Goal: Task Accomplishment & Management: Manage account settings

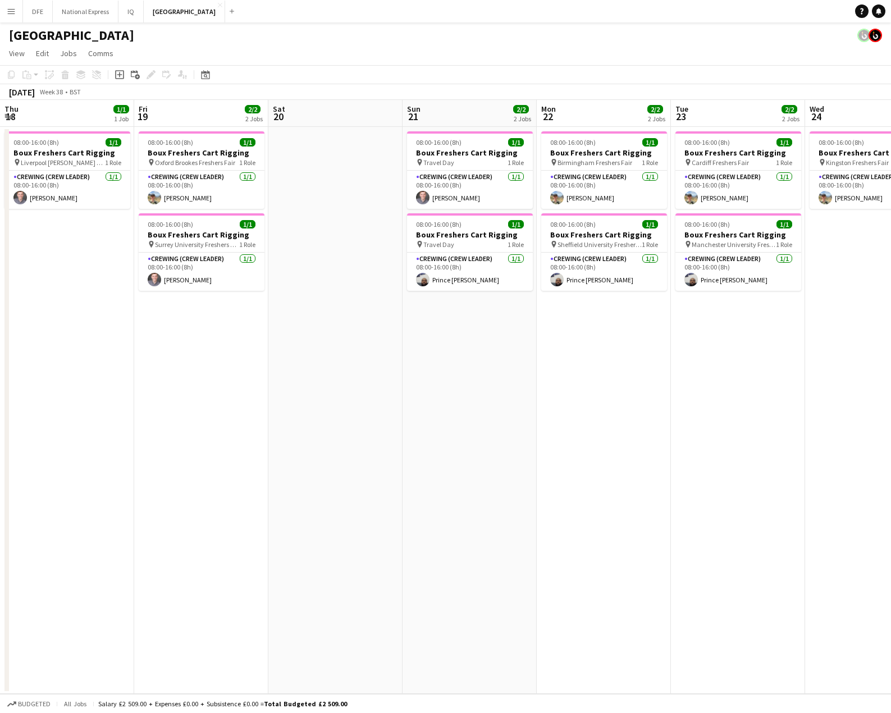
scroll to position [0, 413]
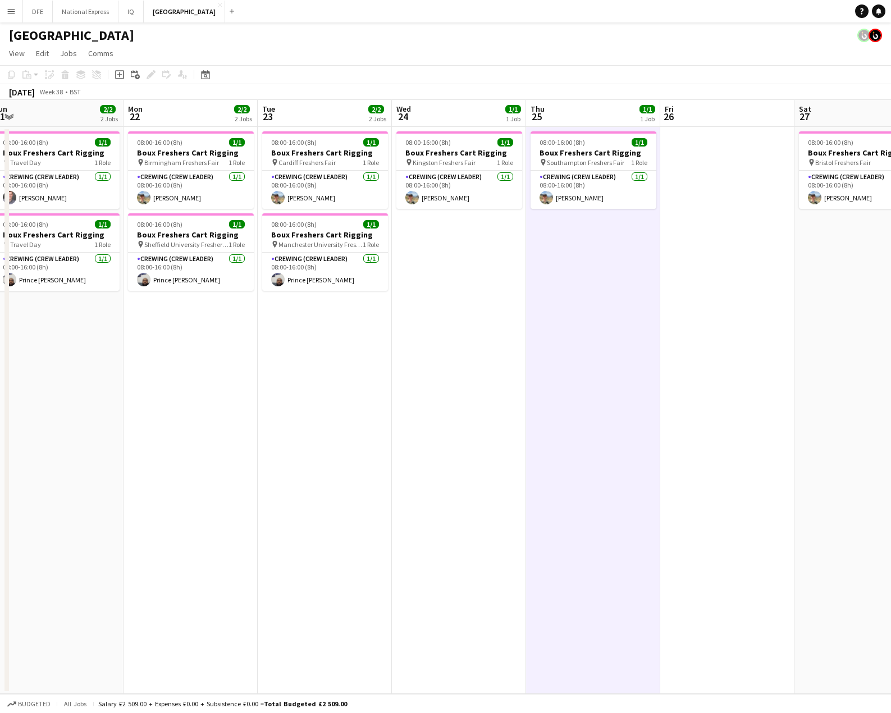
click at [8, 16] on button "Menu" at bounding box center [11, 11] width 22 height 22
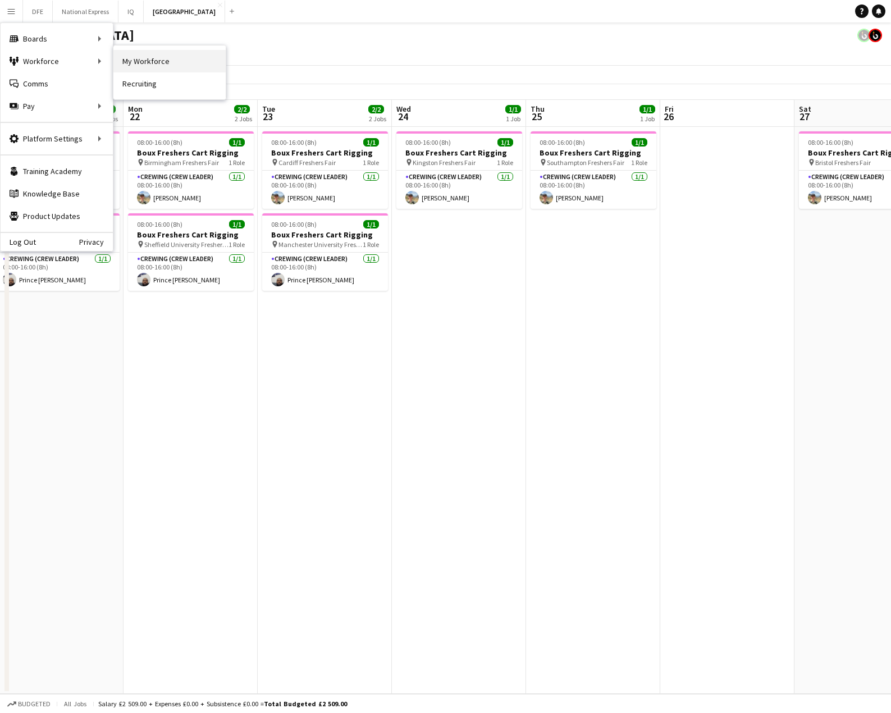
click at [158, 59] on link "My Workforce" at bounding box center [169, 61] width 112 height 22
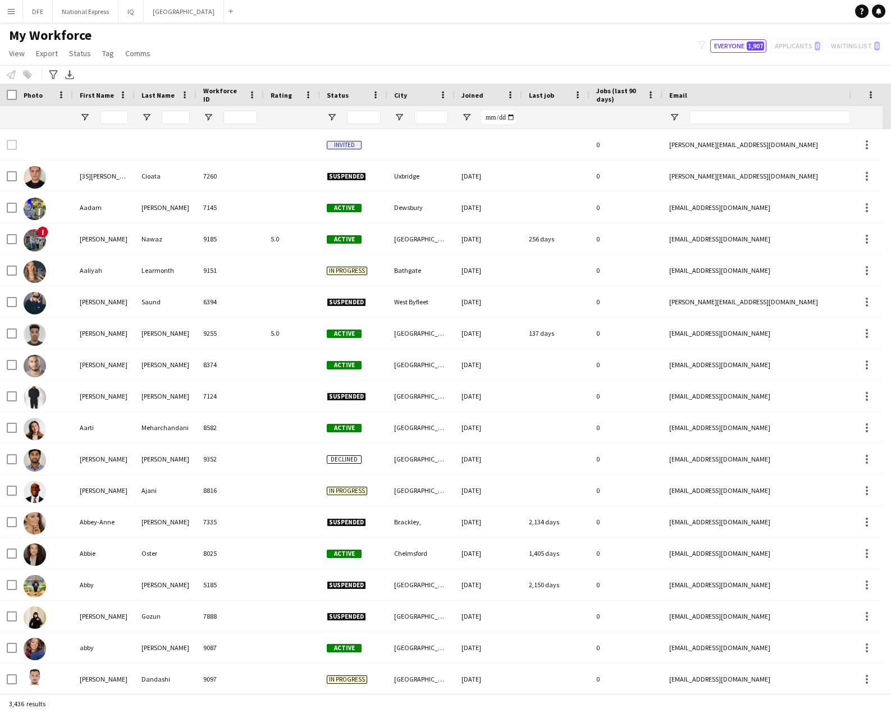
click at [812, 44] on div "filter-1 Everyone 1,907 Applicants 0 Waiting list 0" at bounding box center [790, 45] width 202 height 13
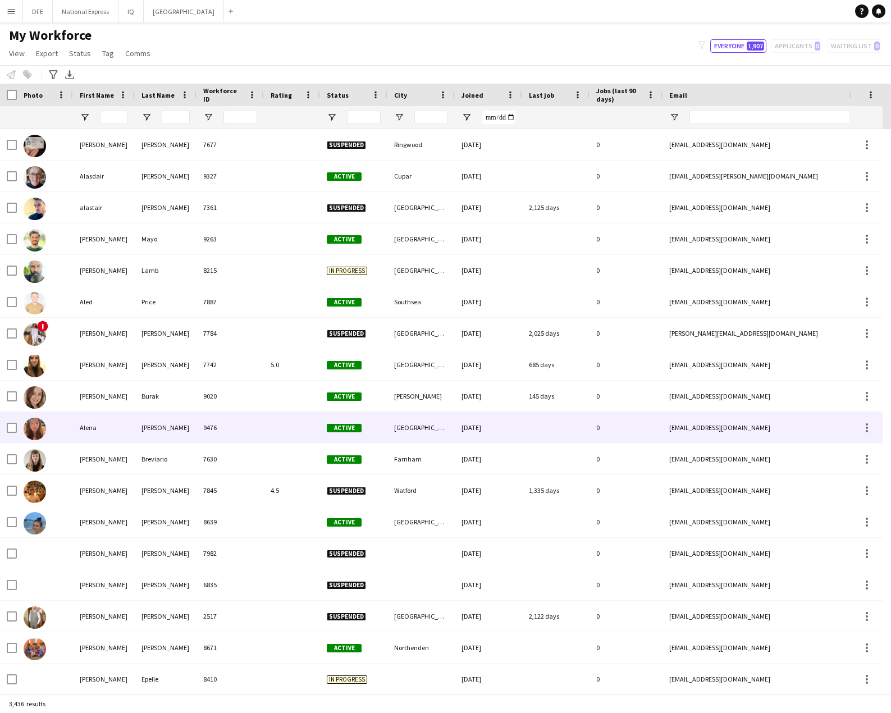
scroll to position [3536, 0]
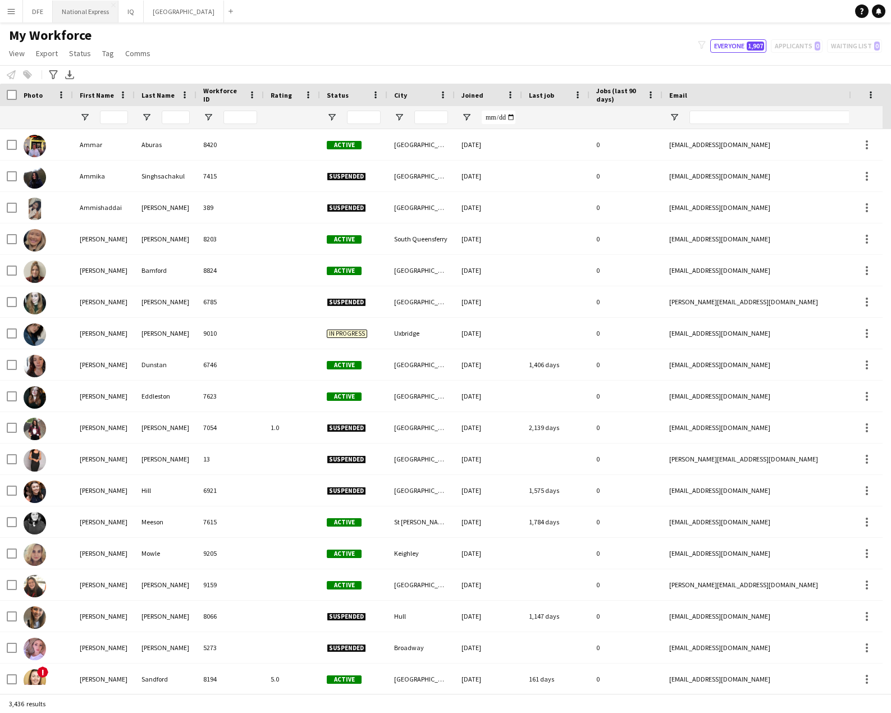
click at [74, 17] on button "National Express Close" at bounding box center [86, 12] width 66 height 22
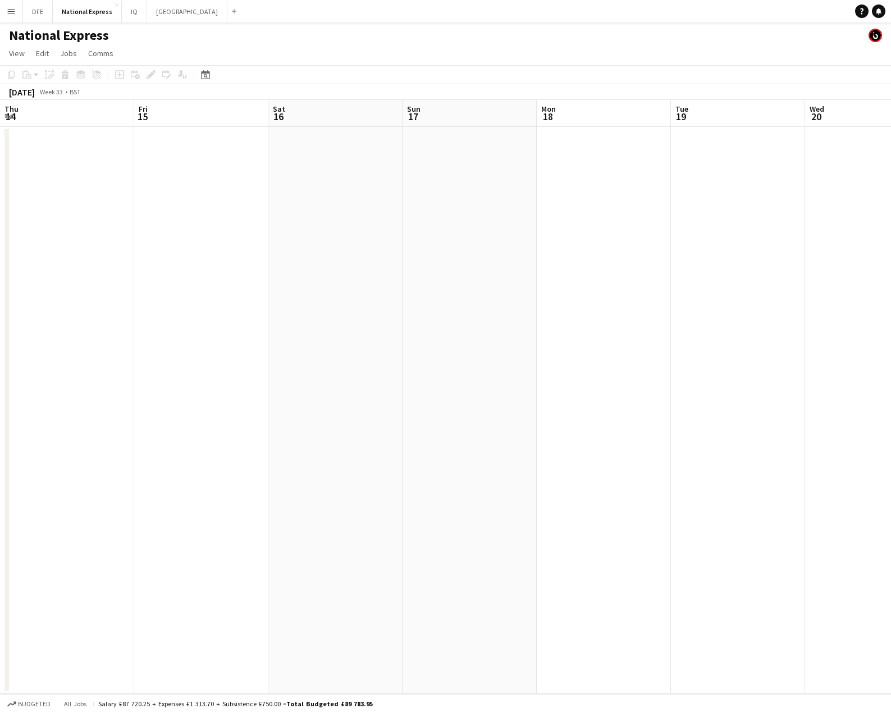
drag, startPoint x: -187, startPoint y: 279, endPoint x: -170, endPoint y: 278, distance: 17.4
click at [0, 278] on html "Menu Boards Boards Boards All jobs Status Workforce Workforce My Workforce Recr…" at bounding box center [445, 356] width 891 height 713
drag, startPoint x: 551, startPoint y: 267, endPoint x: 155, endPoint y: 297, distance: 396.3
click at [62, 301] on app-calendar-viewport "Tue 12 Wed 13 Thu 14 Fri 15 Sat 16 Sun 17 Mon 18 Tue 19 Wed 20 Thu 21 Fri 22 Sa…" at bounding box center [445, 397] width 891 height 594
click at [0, 306] on html "Menu Boards Boards Boards All jobs Status Workforce Workforce My Workforce Recr…" at bounding box center [445, 356] width 891 height 713
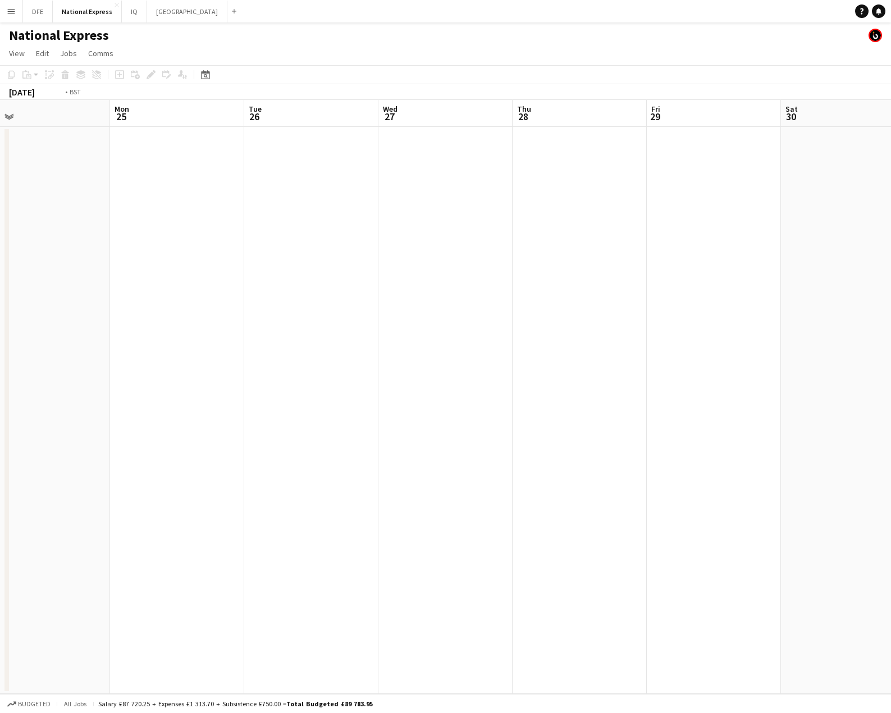
click at [141, 294] on app-calendar-viewport "Fri 22 Sat 23 Sun 24 Mon 25 Tue 26 Wed 27 Thu 28 Fri 29 Sat 30 Sun 31 Mon 1 Tue…" at bounding box center [445, 397] width 891 height 594
drag, startPoint x: 519, startPoint y: 294, endPoint x: 422, endPoint y: 283, distance: 98.3
click at [53, 292] on app-calendar-viewport "Mon 25 Tue 26 Wed 27 Thu 28 Fri 29 Sat 30 Sun 31 Mon 1 Tue 2 Wed 3 Thu 4 Fri 5" at bounding box center [445, 397] width 891 height 594
drag, startPoint x: 287, startPoint y: 288, endPoint x: 98, endPoint y: 271, distance: 190.5
click at [47, 282] on app-calendar-viewport "Fri 29 Sat 30 Sun 31 Mon 1 Tue 2 Wed 3 Thu 4 Fri 5 Sat 6 Sun 7 Mon 8 Tue 9" at bounding box center [445, 397] width 891 height 594
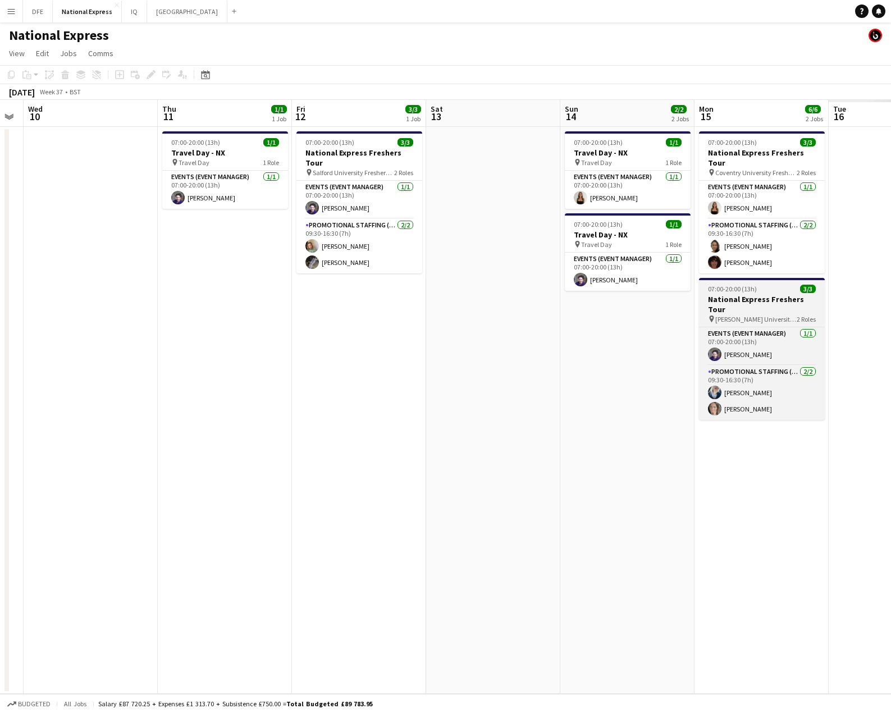
drag, startPoint x: 409, startPoint y: 292, endPoint x: 554, endPoint y: 277, distance: 145.5
click at [231, 299] on app-calendar-viewport "Sun 7 Mon 8 Tue 9 Wed 10 Thu 11 1/1 1 Job Fri 12 3/3 1 Job Sat 13 Sun 14 2/2 2 …" at bounding box center [445, 397] width 891 height 594
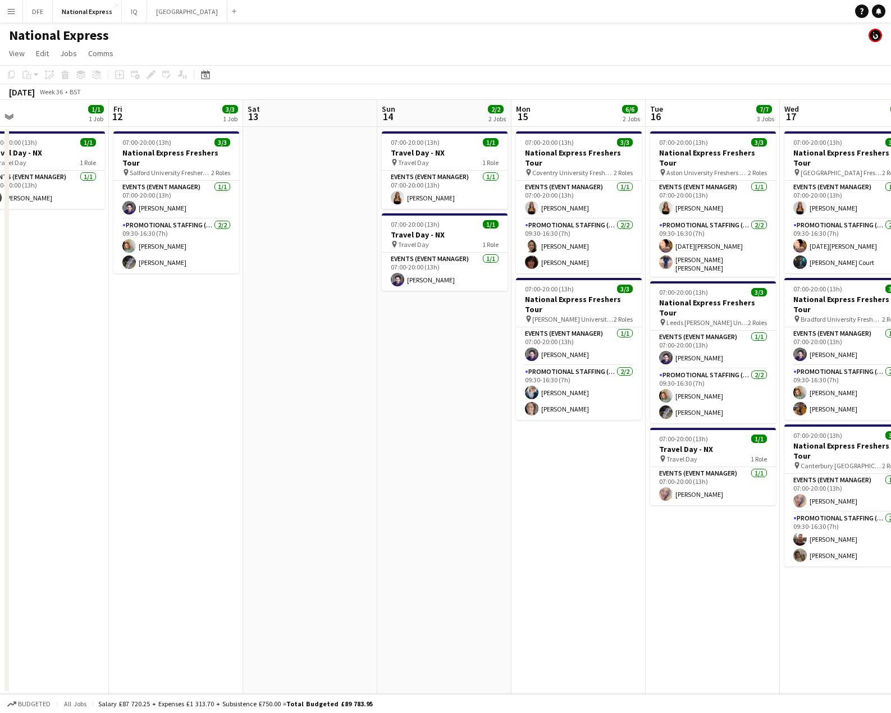
scroll to position [0, 439]
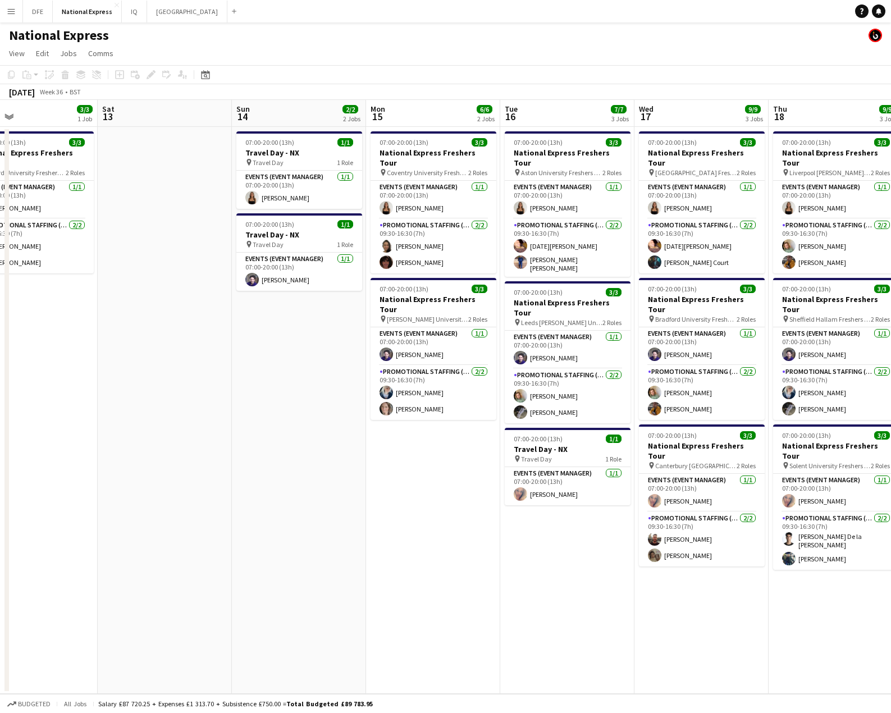
click at [367, 292] on app-calendar-viewport "Tue 9 Wed 10 Thu 11 1/1 1 Job Fri 12 3/3 1 Job Sat 13 Sun 14 2/2 2 Jobs Mon 15 …" at bounding box center [445, 397] width 891 height 594
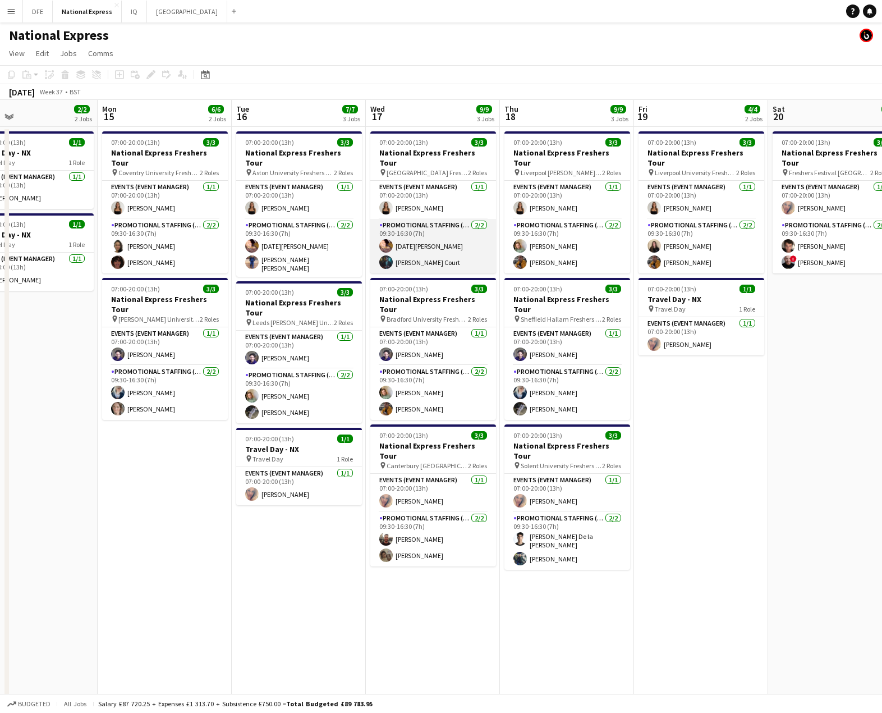
click at [415, 254] on app-card-role "Promotional Staffing (Brand Ambassadors) [DATE] 09:30-16:30 (7h) [DATE][PERSON_…" at bounding box center [433, 246] width 126 height 54
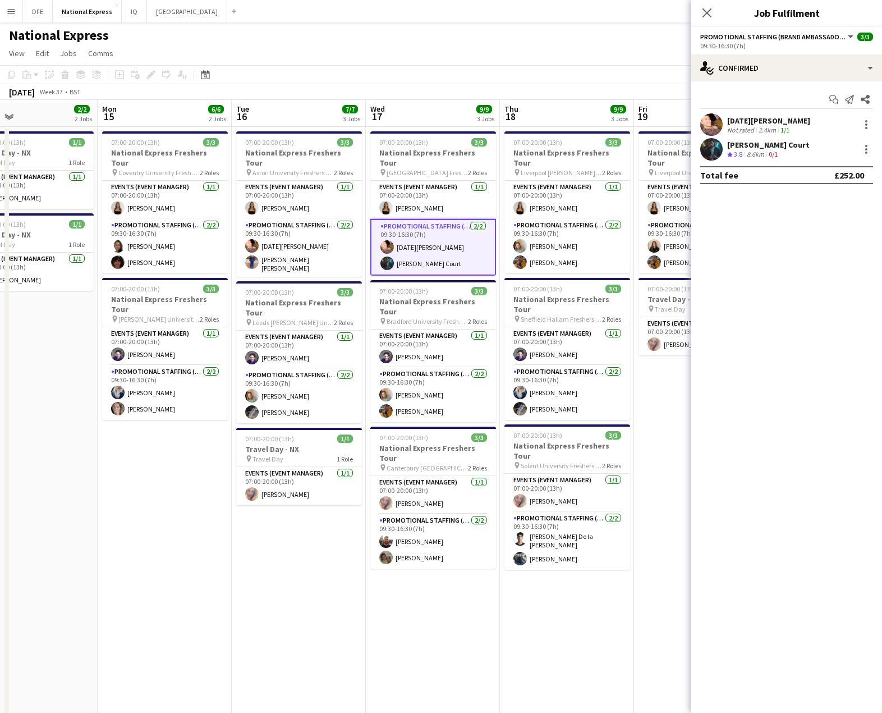
click at [758, 147] on div "[PERSON_NAME] Court" at bounding box center [768, 145] width 83 height 10
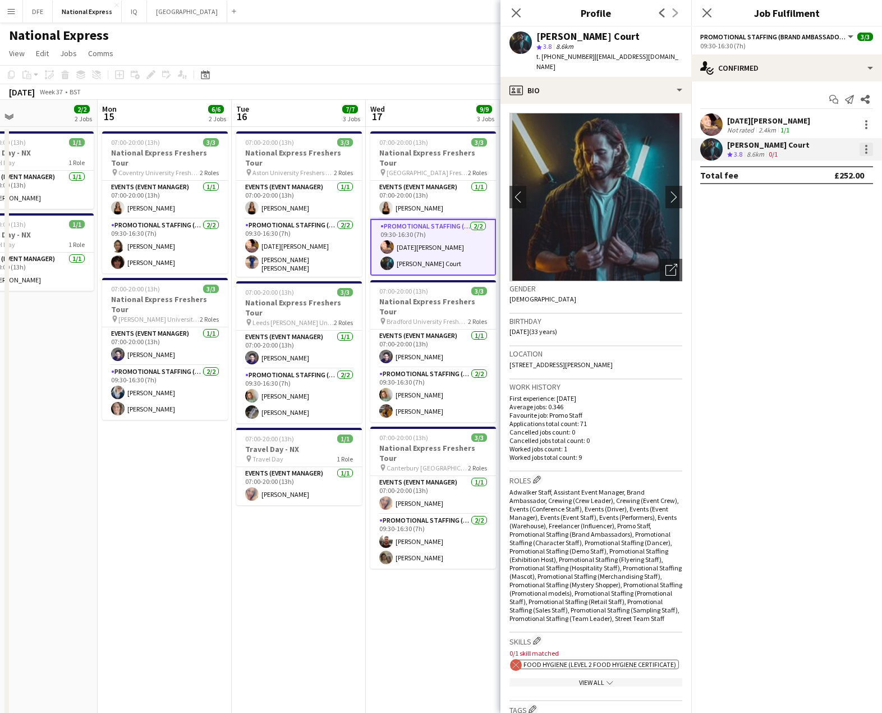
click at [865, 148] on div at bounding box center [866, 149] width 13 height 13
click at [839, 173] on span "Edit fee" at bounding box center [830, 170] width 70 height 10
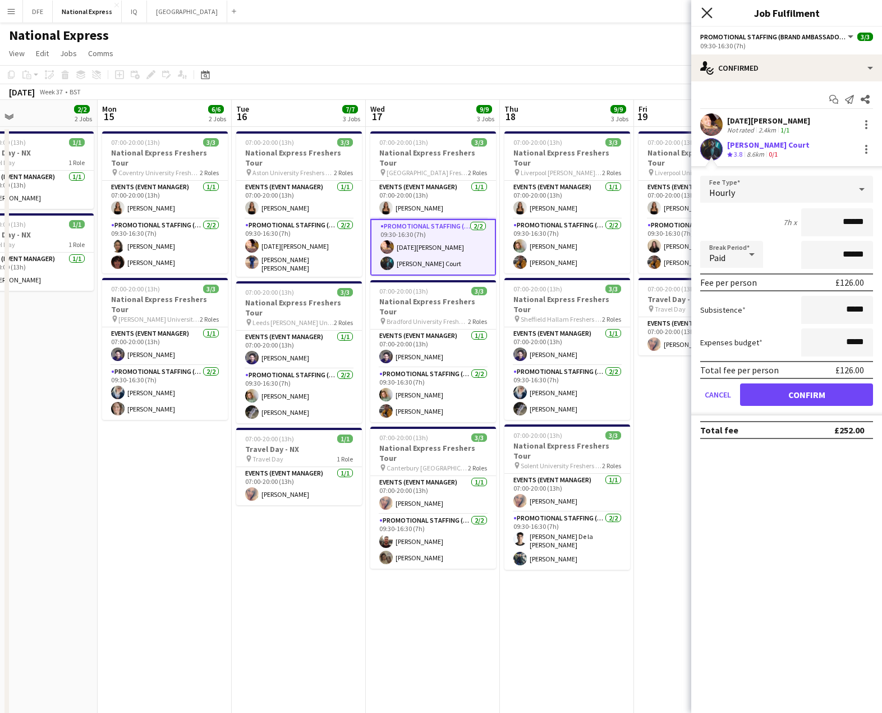
click at [706, 11] on icon at bounding box center [707, 12] width 11 height 11
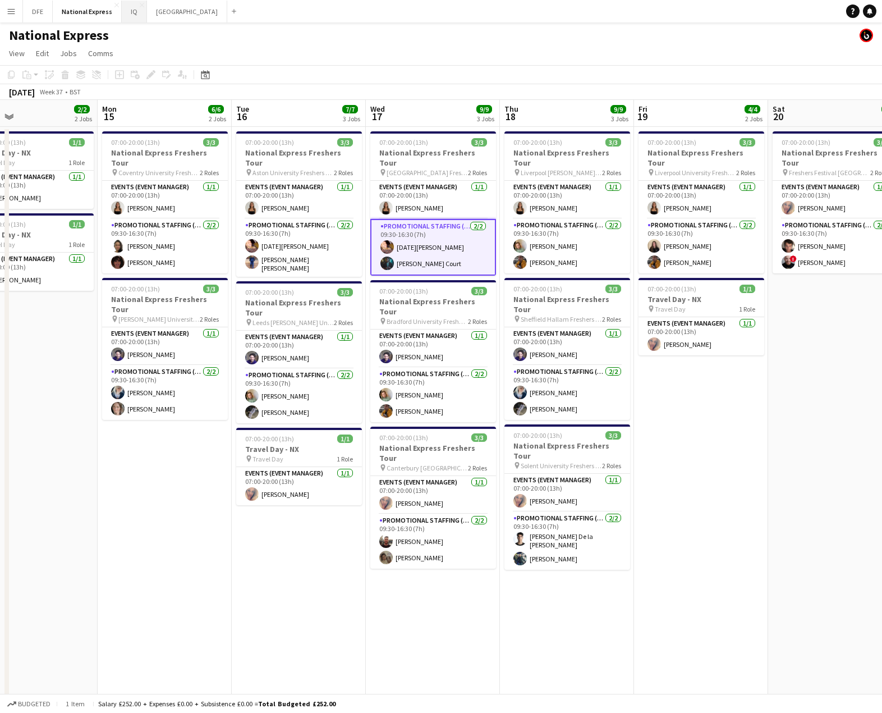
click at [123, 10] on button "IQ Close" at bounding box center [134, 12] width 25 height 22
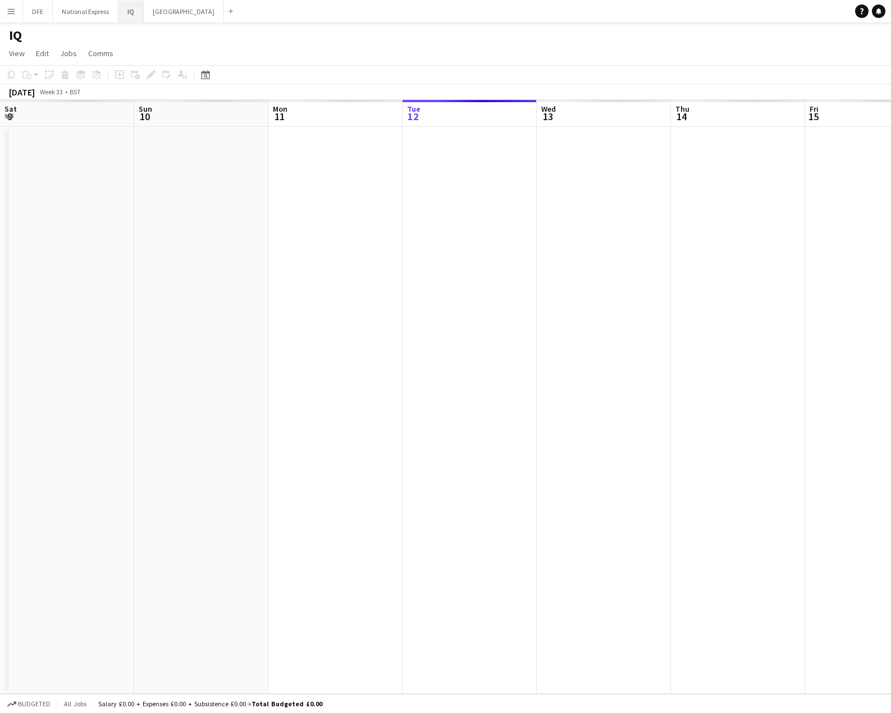
scroll to position [0, 268]
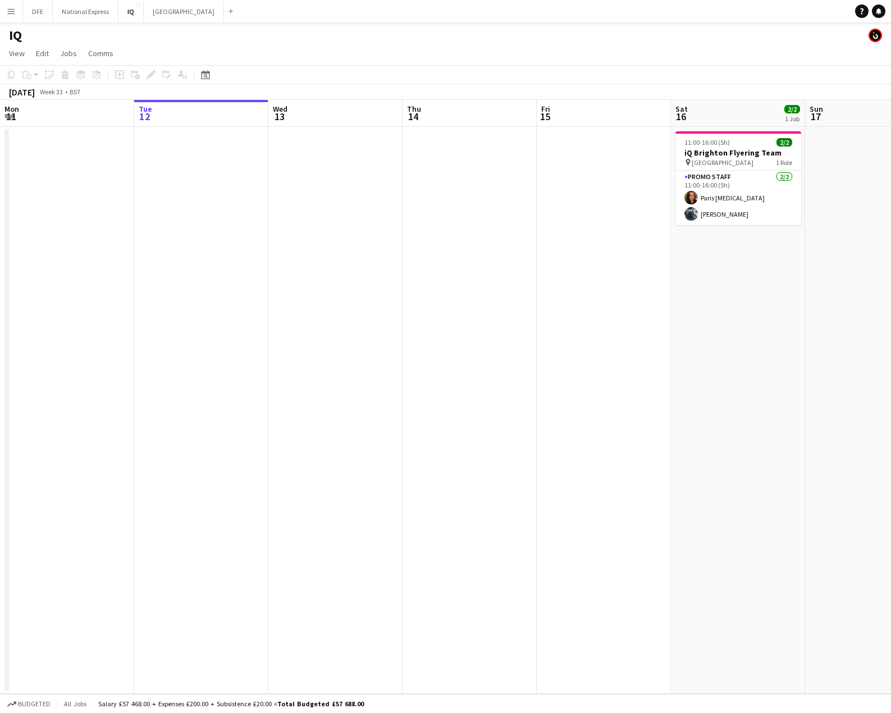
drag, startPoint x: 730, startPoint y: 216, endPoint x: 720, endPoint y: 214, distance: 10.2
click at [723, 216] on app-calendar-viewport "Sat 9 Sun 10 Mon 11 Tue 12 Wed 13 Thu 14 Fri 15 Sat 16 2/2 1 Job Sun 17 Mon 18 …" at bounding box center [445, 397] width 891 height 594
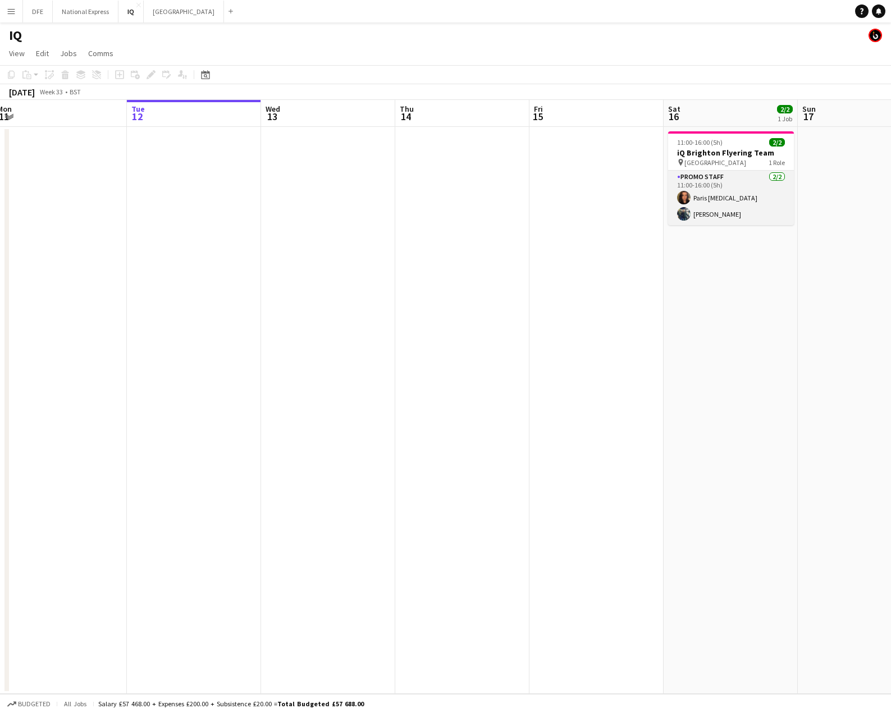
click at [706, 216] on app-card-role "Promo Staff [DATE] 11:00-16:00 (5h) [PERSON_NAME][MEDICAL_DATA]" at bounding box center [731, 198] width 126 height 54
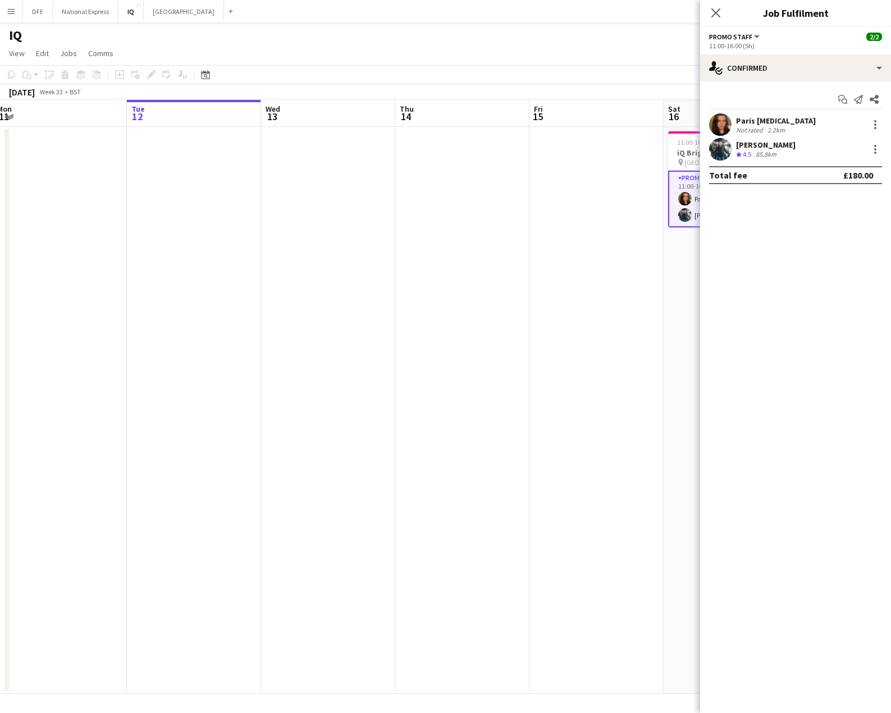
click at [694, 200] on app-card-role "Promo Staff [DATE] 11:00-16:00 (5h) [PERSON_NAME][MEDICAL_DATA]" at bounding box center [731, 199] width 126 height 57
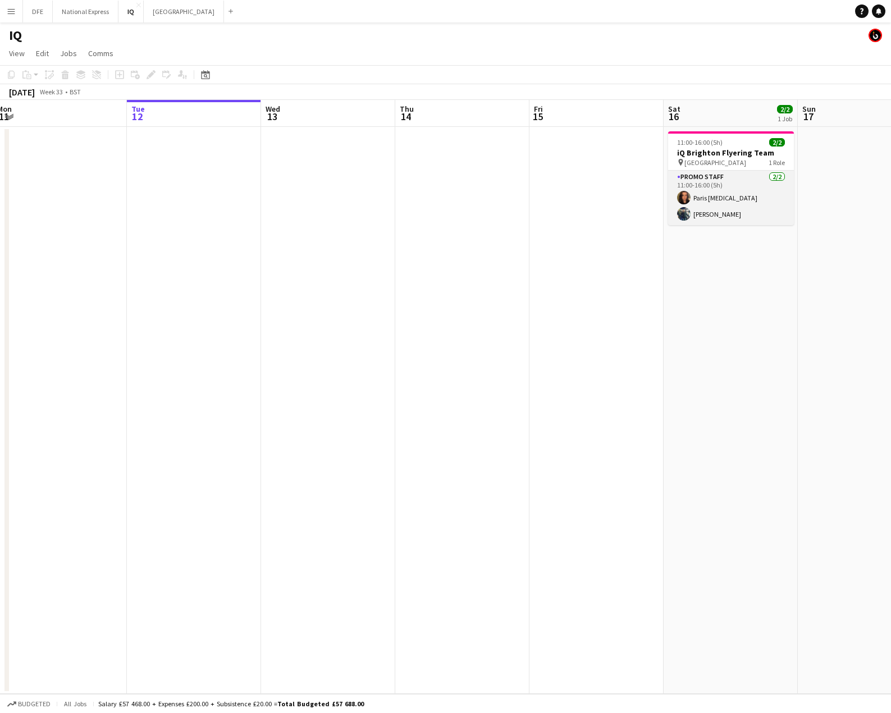
click at [706, 198] on app-card-role "Promo Staff [DATE] 11:00-16:00 (5h) [PERSON_NAME][MEDICAL_DATA]" at bounding box center [731, 198] width 126 height 54
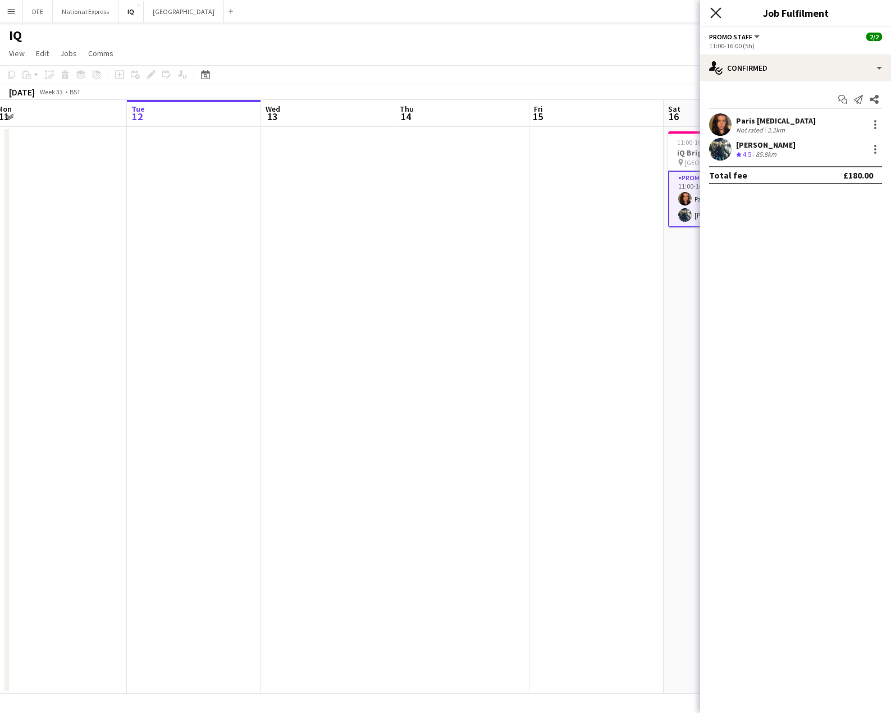
click at [712, 16] on icon at bounding box center [715, 12] width 11 height 11
